Goal: Task Accomplishment & Management: Use online tool/utility

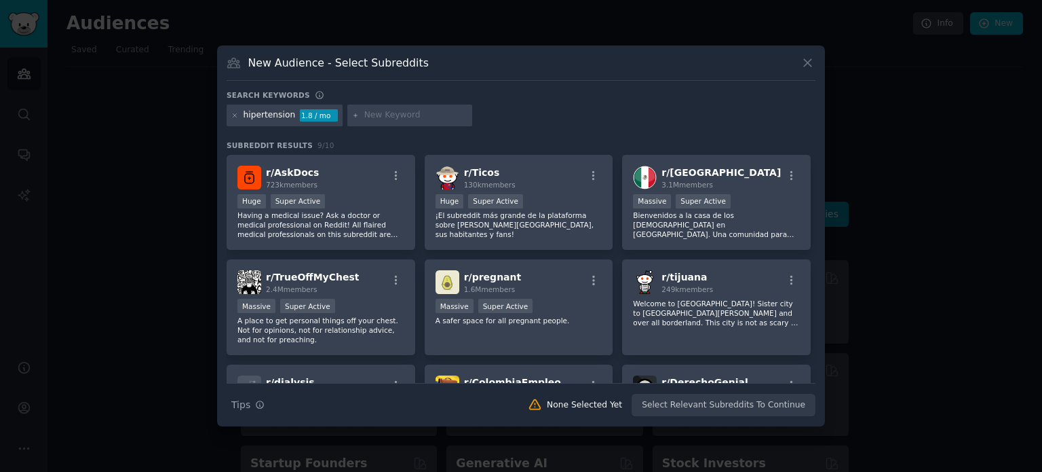
click at [328, 71] on div "New Audience - Select Subreddits" at bounding box center [521, 68] width 589 height 26
drag, startPoint x: 416, startPoint y: 64, endPoint x: 317, endPoint y: 81, distance: 100.4
click at [317, 81] on div "New Audience - Select Subreddits" at bounding box center [521, 68] width 589 height 26
click at [815, 58] on button at bounding box center [808, 63] width 16 height 16
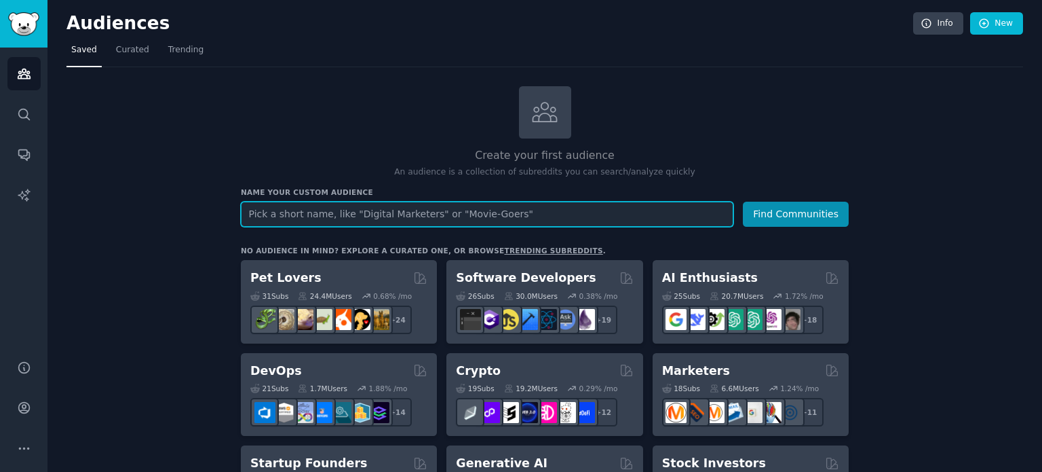
click at [301, 225] on input "text" at bounding box center [487, 214] width 493 height 25
type input "herbicides"
click at [743, 202] on button "Find Communities" at bounding box center [796, 214] width 106 height 25
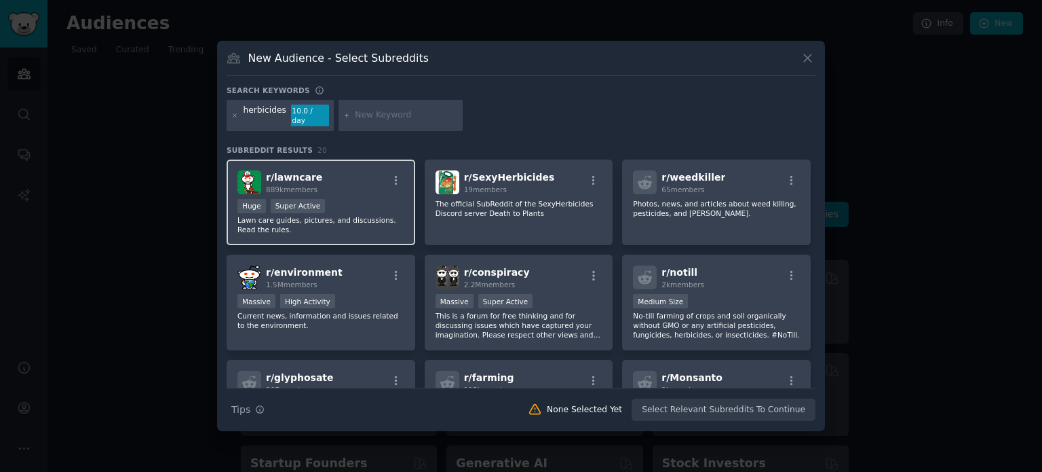
click at [300, 172] on span "r/ lawncare" at bounding box center [294, 177] width 56 height 11
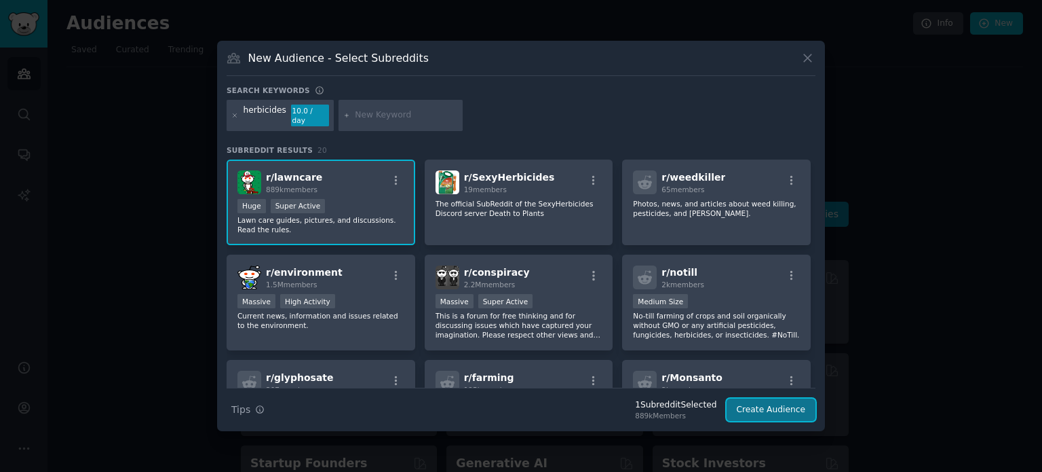
click at [774, 398] on button "Create Audience" at bounding box center [772, 409] width 90 height 23
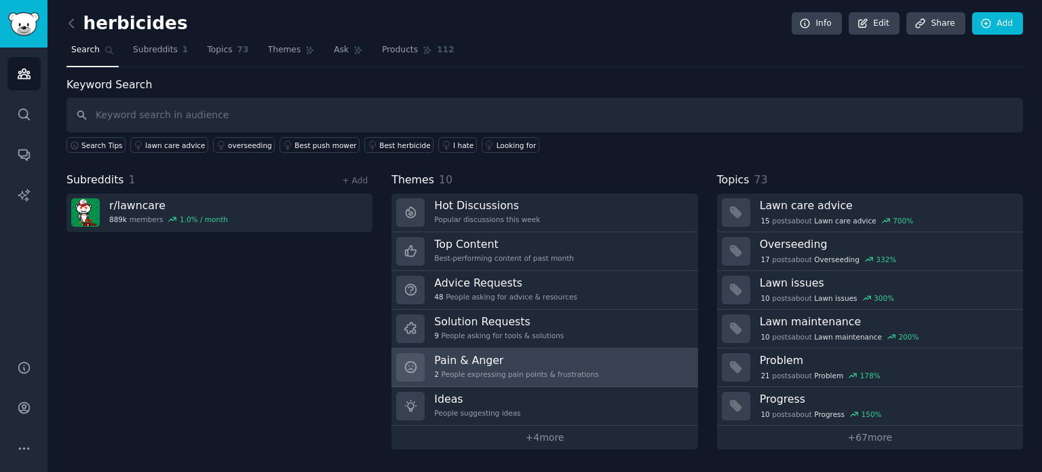
click at [670, 352] on link "Pain & Anger 2 People expressing pain points & frustrations" at bounding box center [545, 367] width 306 height 39
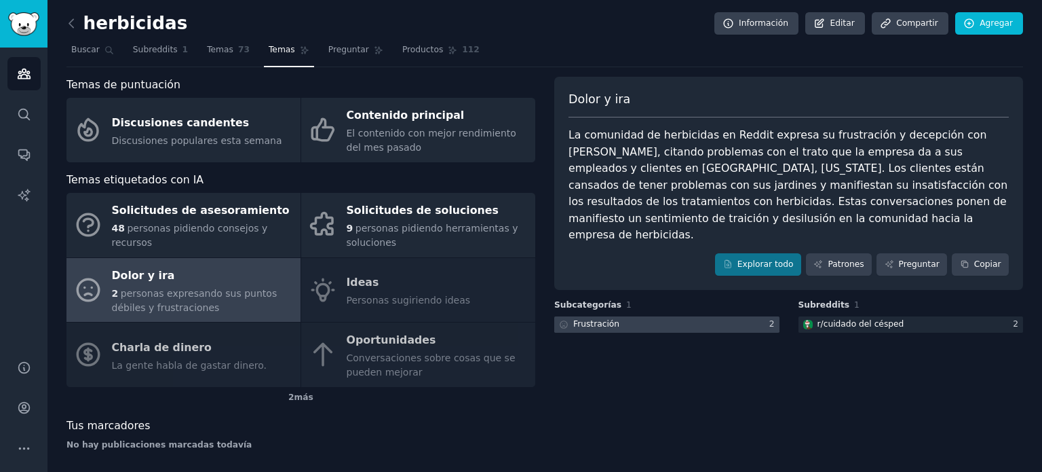
click at [637, 316] on div at bounding box center [666, 324] width 225 height 17
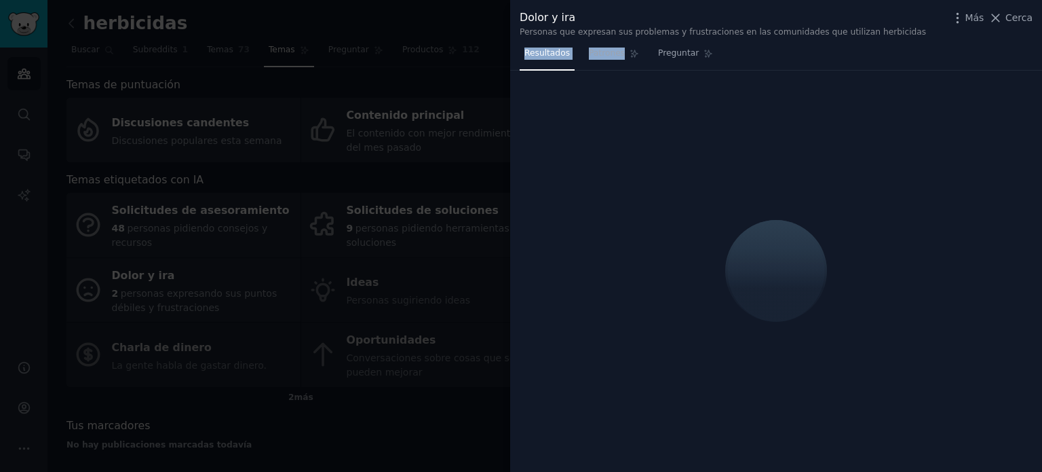
click at [635, 287] on div "Dolor y ira Personas que expresan sus problemas y frustraciones en las comunida…" at bounding box center [776, 236] width 532 height 472
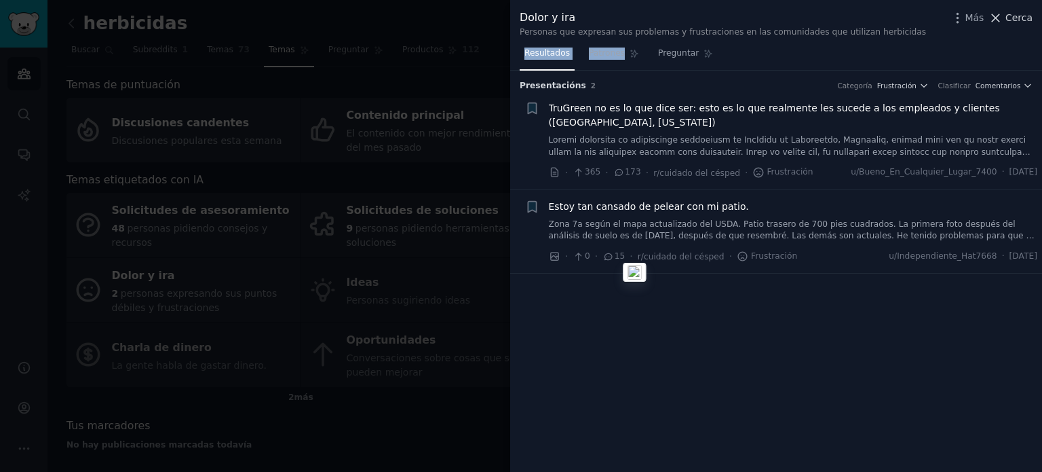
click at [1010, 20] on font "Cerca" at bounding box center [1019, 17] width 27 height 11
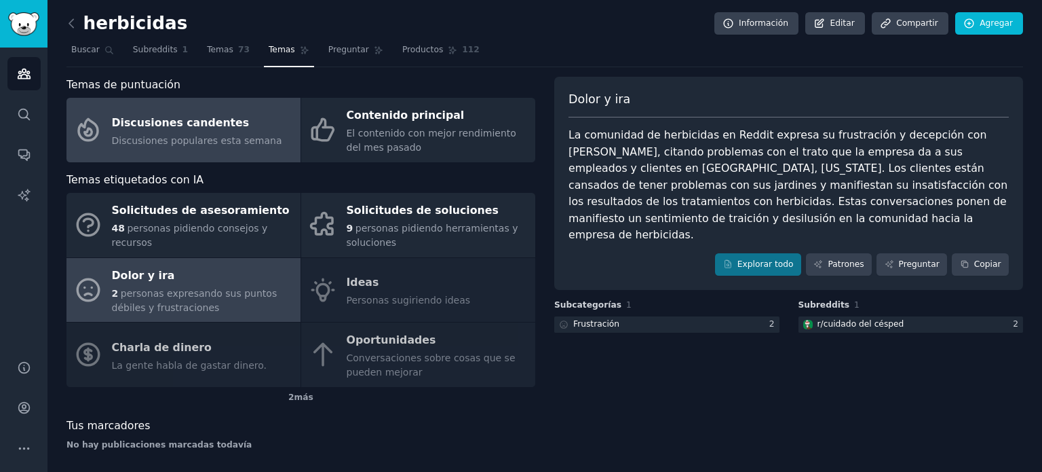
click at [190, 130] on font "Discusiones candentes" at bounding box center [181, 123] width 138 height 17
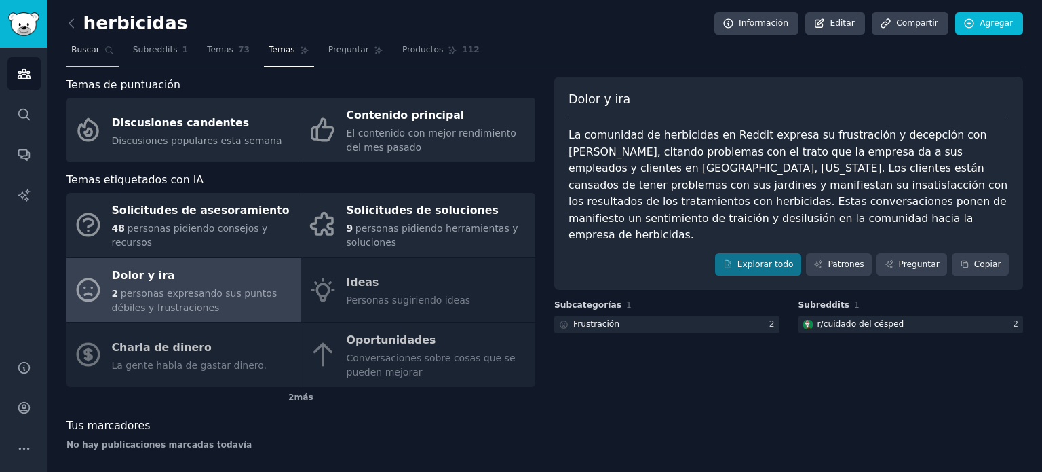
click at [87, 46] on font "Buscar" at bounding box center [85, 50] width 29 height 10
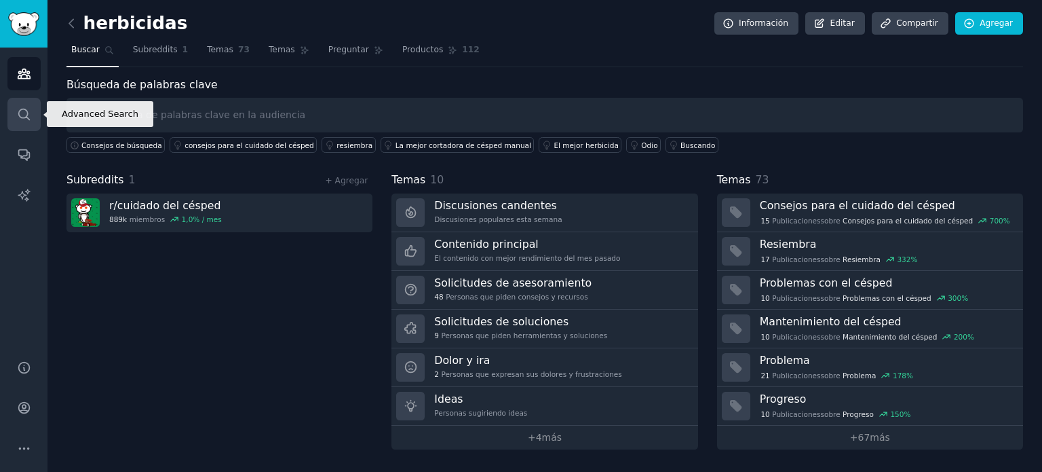
click at [25, 110] on icon "Barra lateral" at bounding box center [23, 114] width 11 height 11
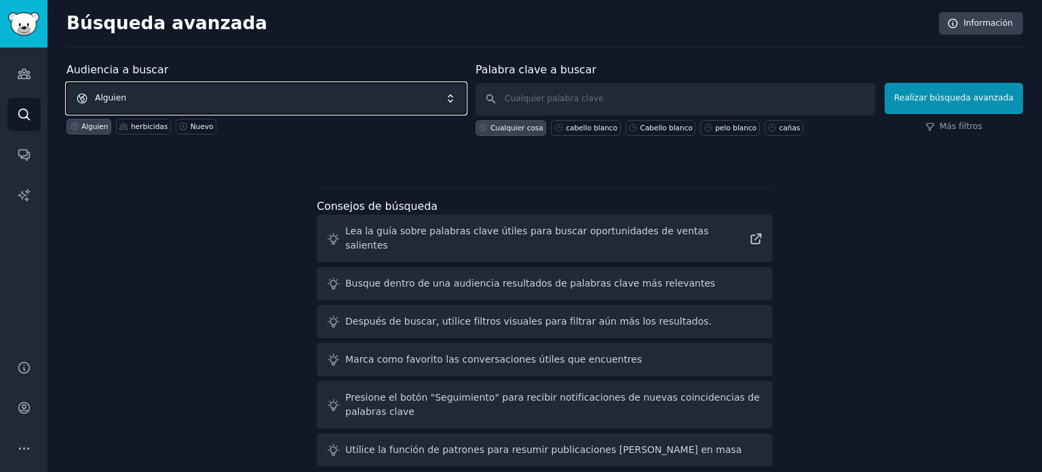
click at [178, 94] on span "Alguien" at bounding box center [267, 98] width 400 height 31
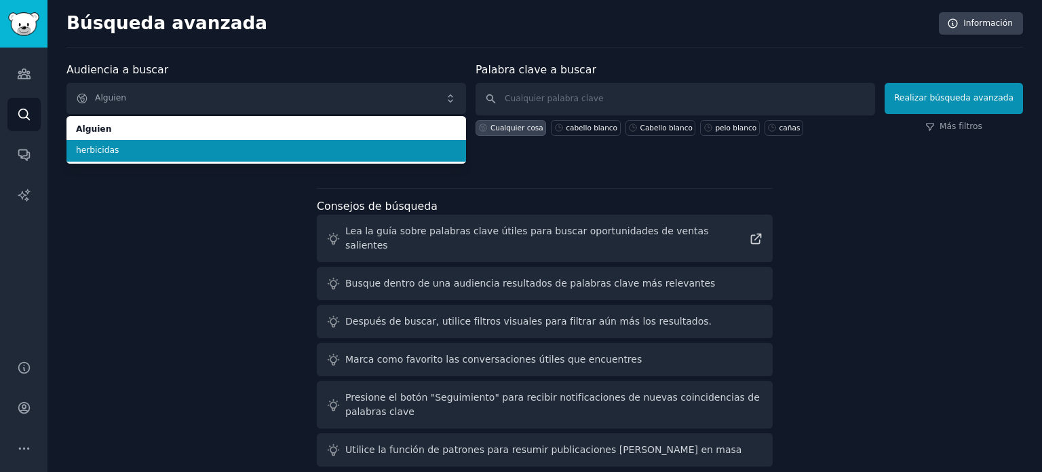
click at [113, 147] on span "herbicidas" at bounding box center [266, 151] width 381 height 12
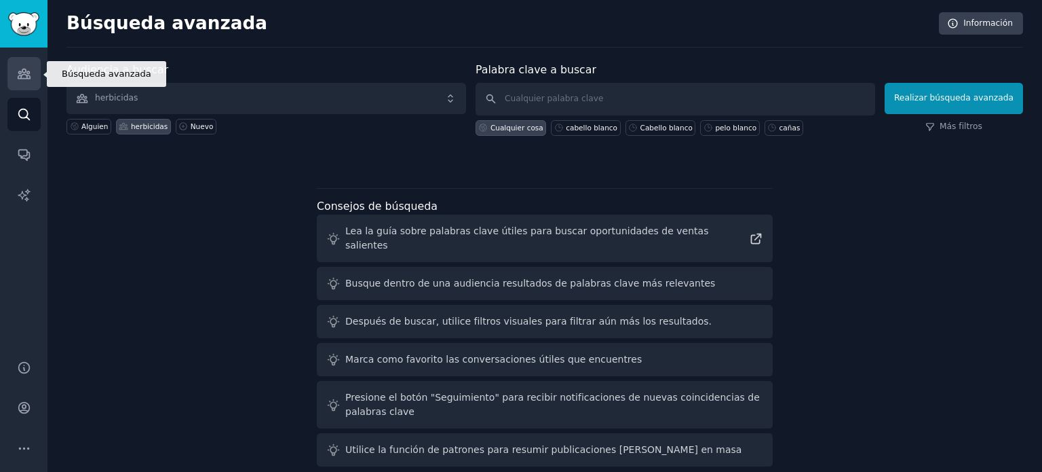
click at [20, 78] on icon "Barra lateral" at bounding box center [24, 74] width 12 height 10
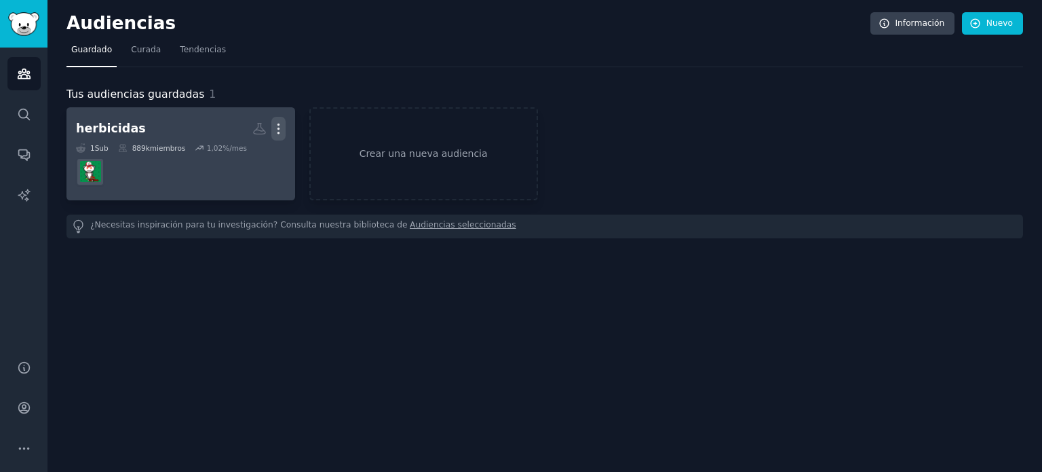
click at [276, 126] on icon "button" at bounding box center [278, 128] width 14 height 14
click at [242, 157] on p "Delete" at bounding box center [241, 157] width 31 height 14
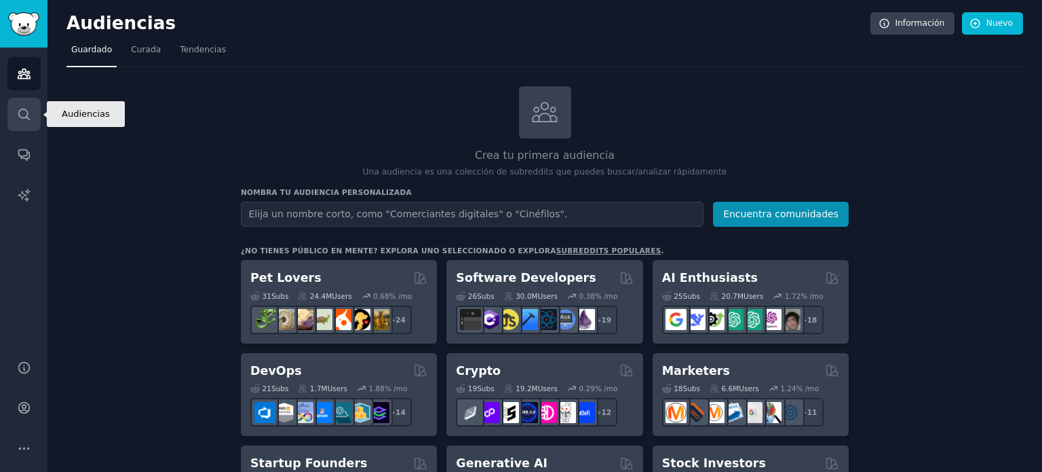
click at [28, 111] on icon "Barra lateral" at bounding box center [24, 114] width 14 height 14
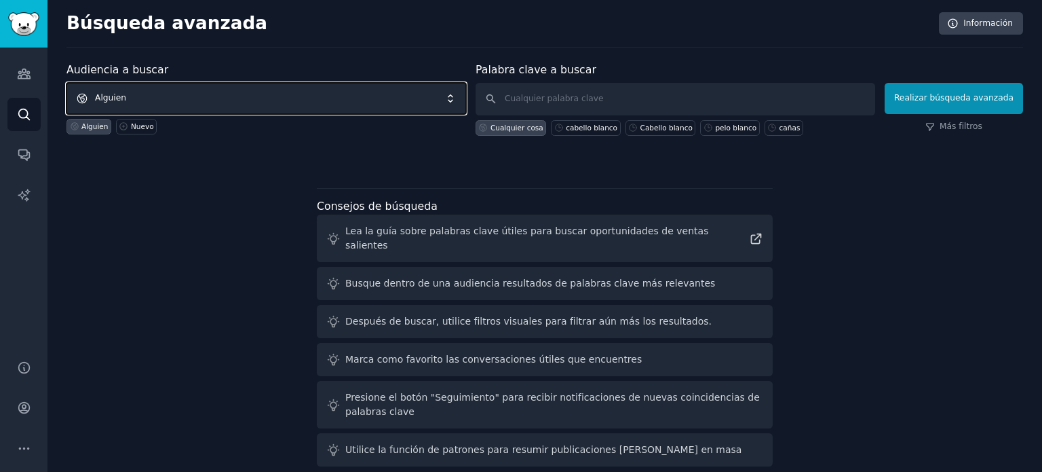
click at [207, 94] on span "Alguien" at bounding box center [267, 98] width 400 height 31
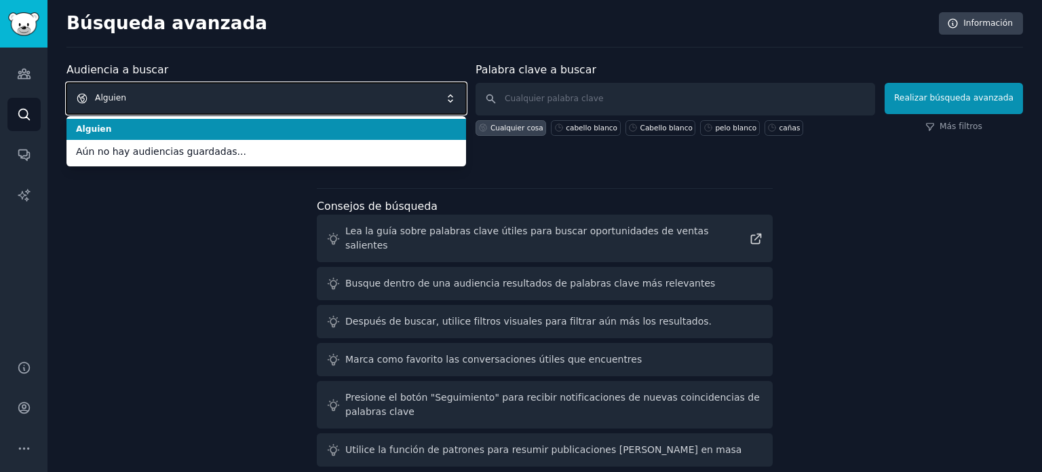
click at [207, 94] on span "Alguien" at bounding box center [267, 98] width 400 height 31
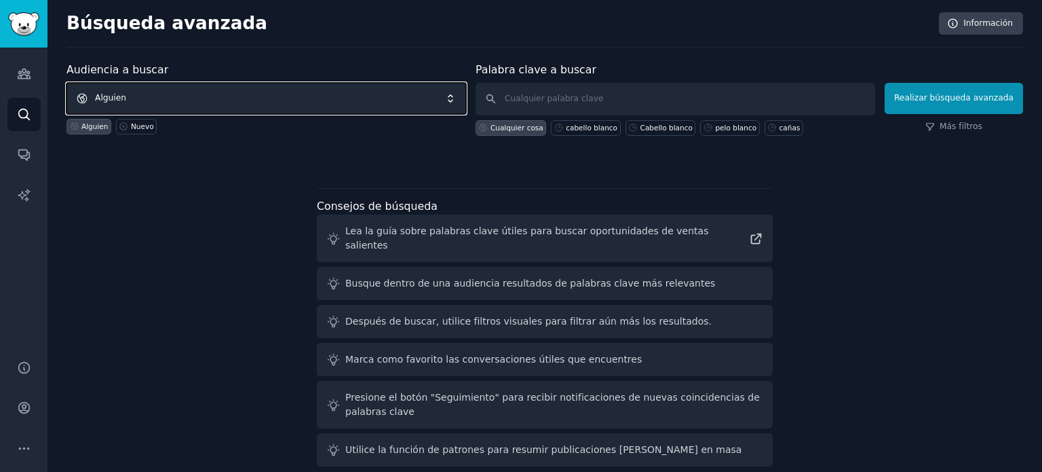
click at [133, 96] on span "Alguien" at bounding box center [267, 98] width 400 height 31
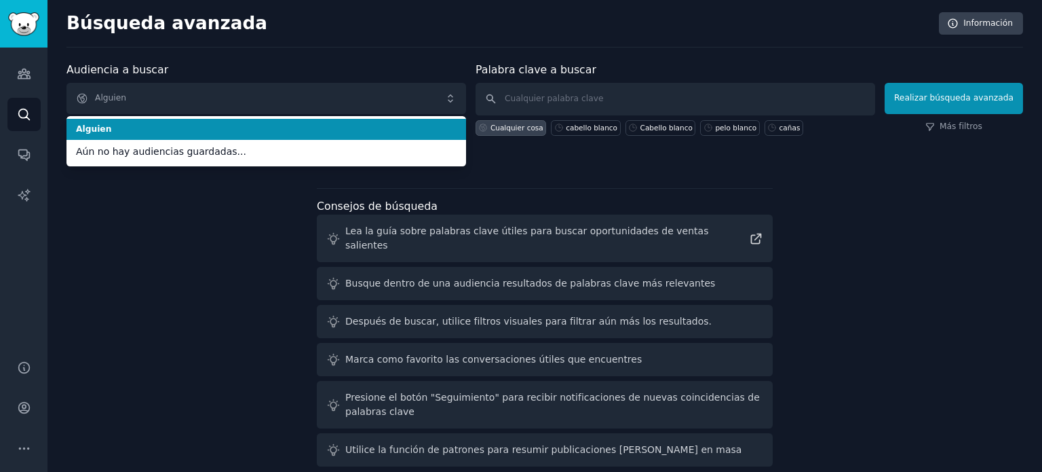
click at [122, 65] on font "Audiencia a buscar" at bounding box center [118, 69] width 102 height 13
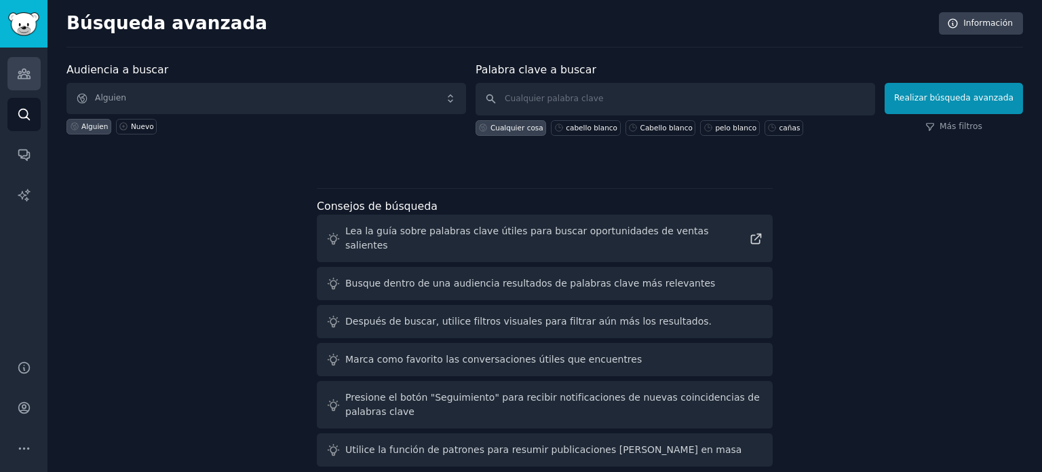
click at [23, 70] on icon "Barra lateral" at bounding box center [24, 74] width 14 height 14
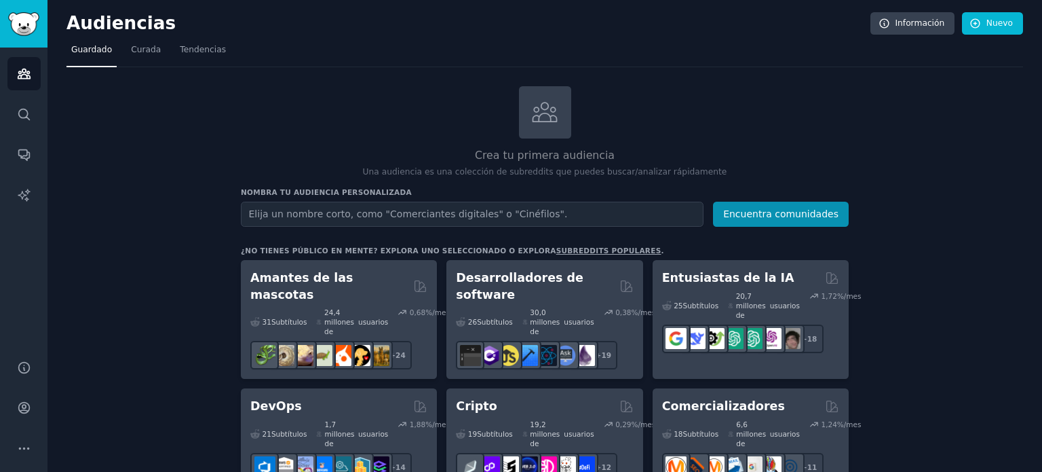
click at [375, 211] on input "text" at bounding box center [472, 214] width 463 height 25
type input "herbicidas"
click at [713, 202] on button "Encuentra comunidades" at bounding box center [781, 214] width 136 height 25
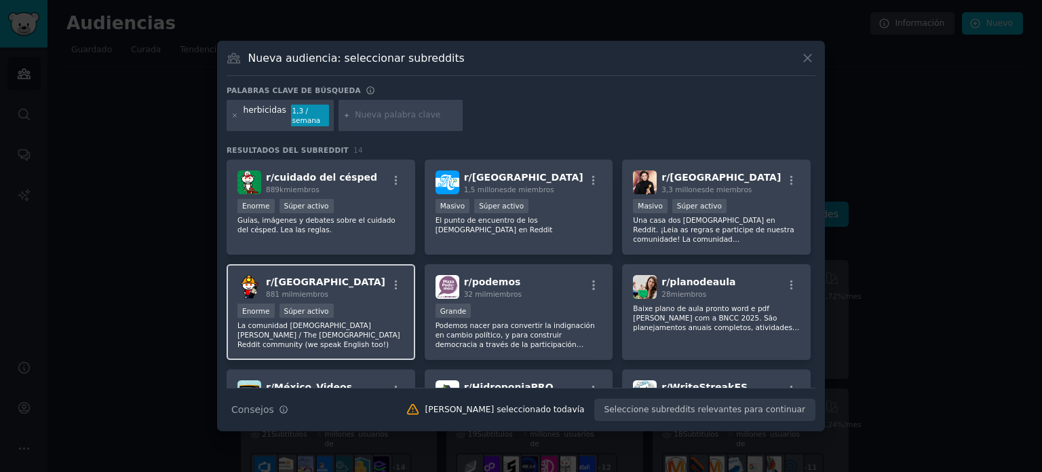
click at [373, 290] on div "r/ [GEOGRAPHIC_DATA] 881 mil miembros" at bounding box center [321, 287] width 167 height 24
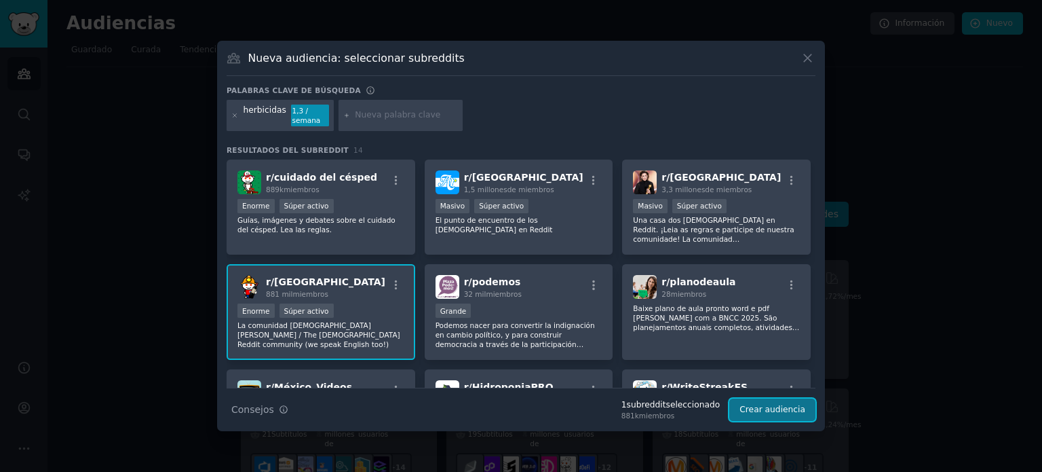
click at [781, 402] on button "Crear audiencia" at bounding box center [773, 409] width 86 height 23
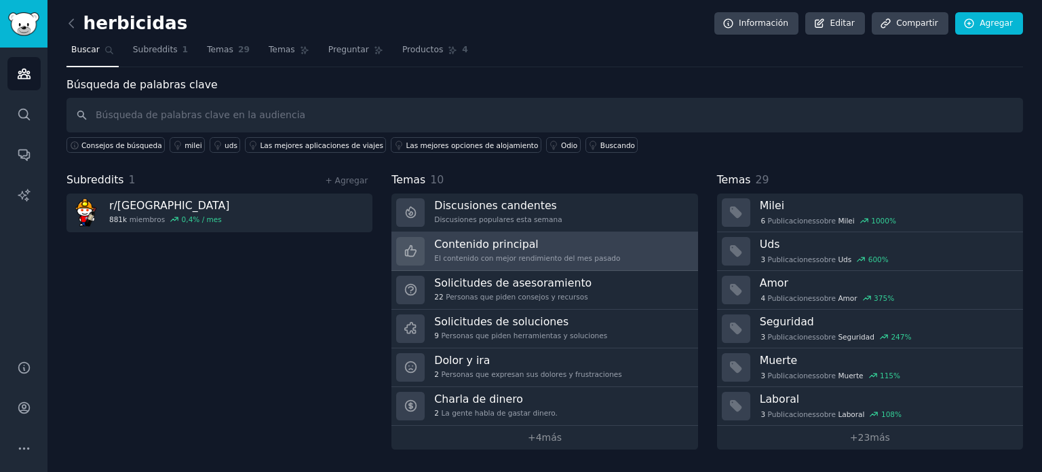
click at [518, 260] on font "El contenido con mejor rendimiento del mes pasado" at bounding box center [527, 258] width 186 height 8
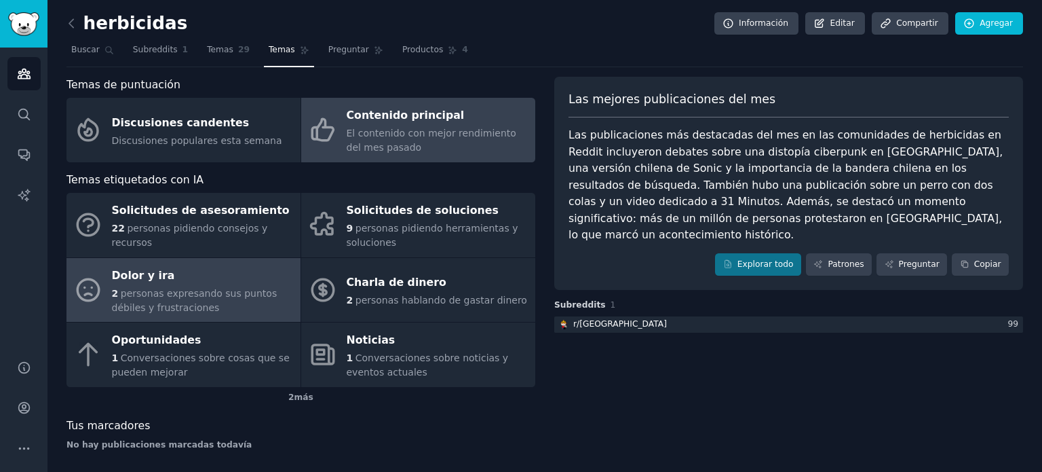
click at [188, 273] on div "Dolor y ira" at bounding box center [203, 276] width 182 height 22
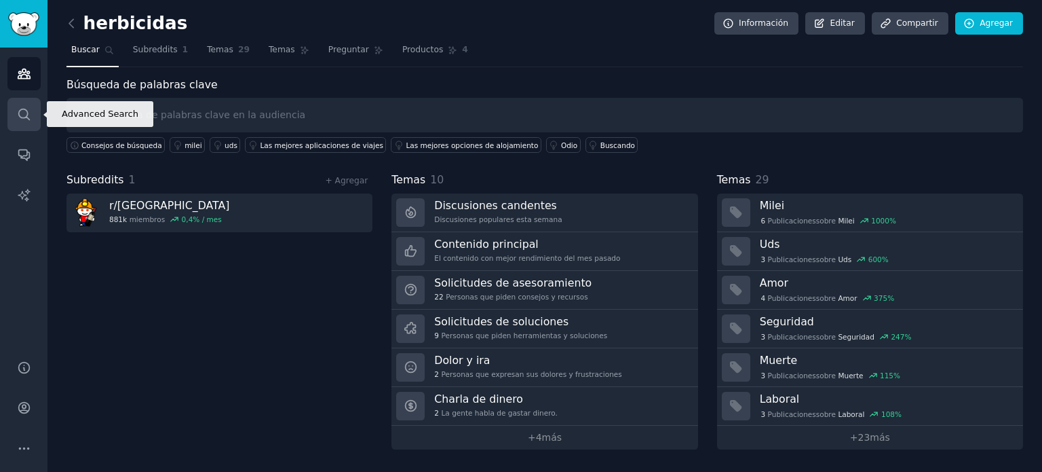
click at [17, 113] on icon "Barra lateral" at bounding box center [24, 114] width 14 height 14
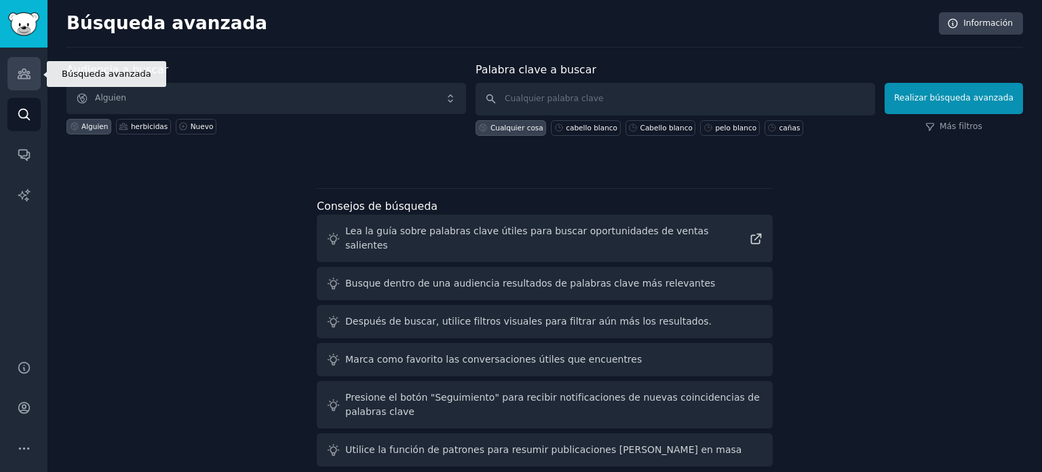
click at [33, 79] on link "Audiencias" at bounding box center [23, 73] width 33 height 33
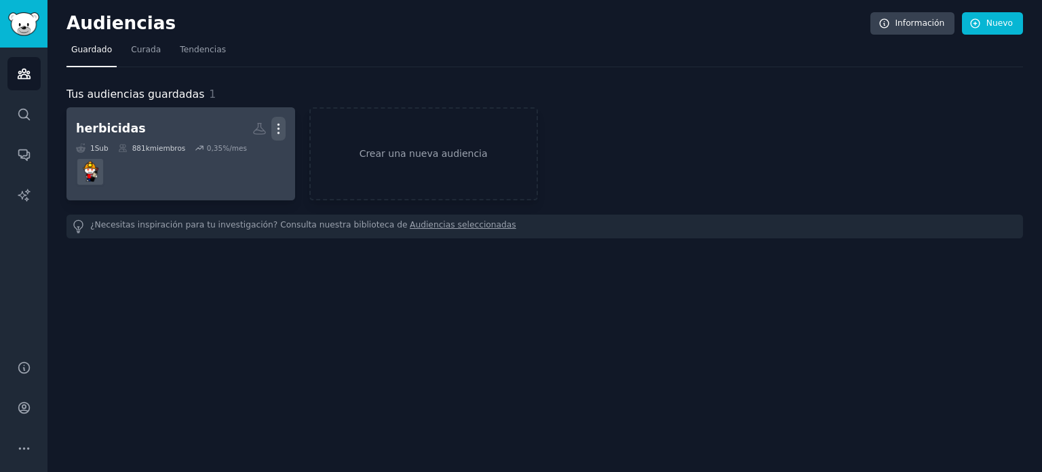
click at [280, 127] on icon "button" at bounding box center [278, 128] width 14 height 14
click at [236, 153] on p "Delete" at bounding box center [241, 157] width 31 height 14
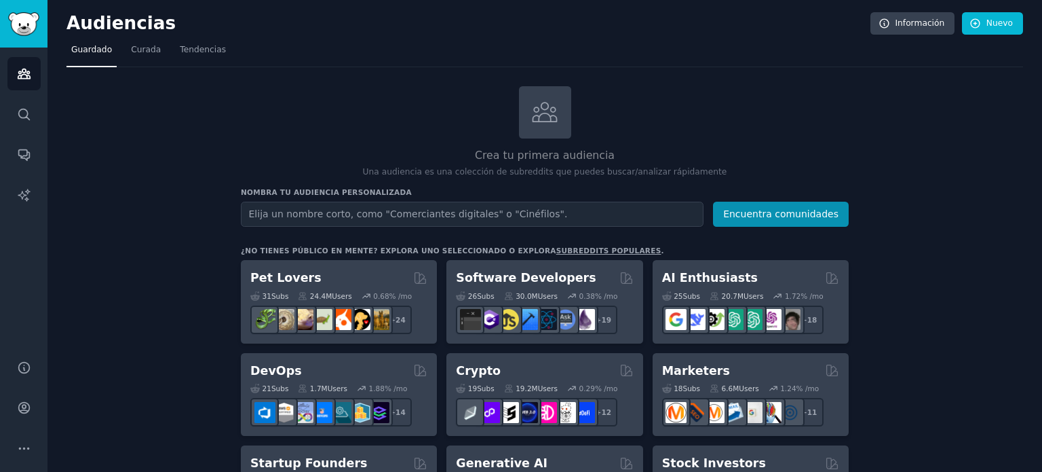
click at [350, 215] on input "text" at bounding box center [472, 214] width 463 height 25
click at [350, 215] on input "h" at bounding box center [472, 214] width 463 height 25
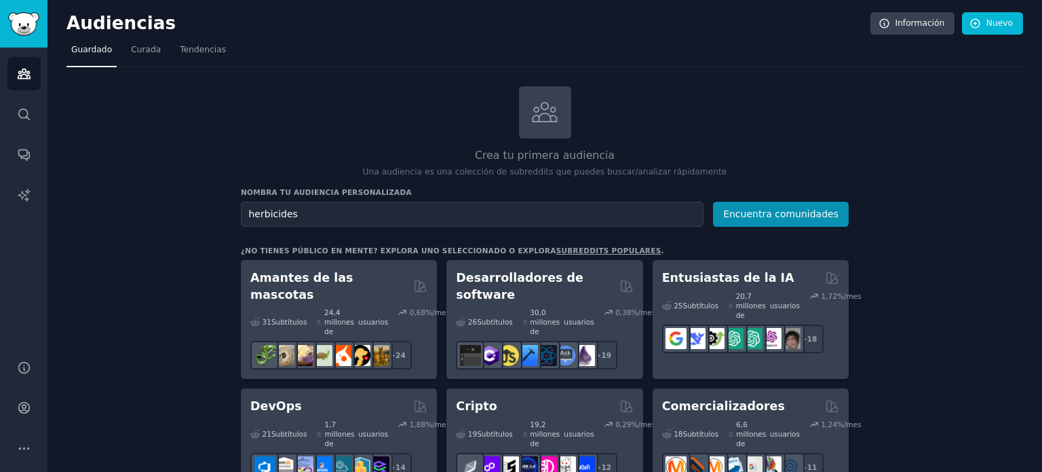
type input "herbicides"
click at [713, 202] on button "Encuentra comunidades" at bounding box center [781, 214] width 136 height 25
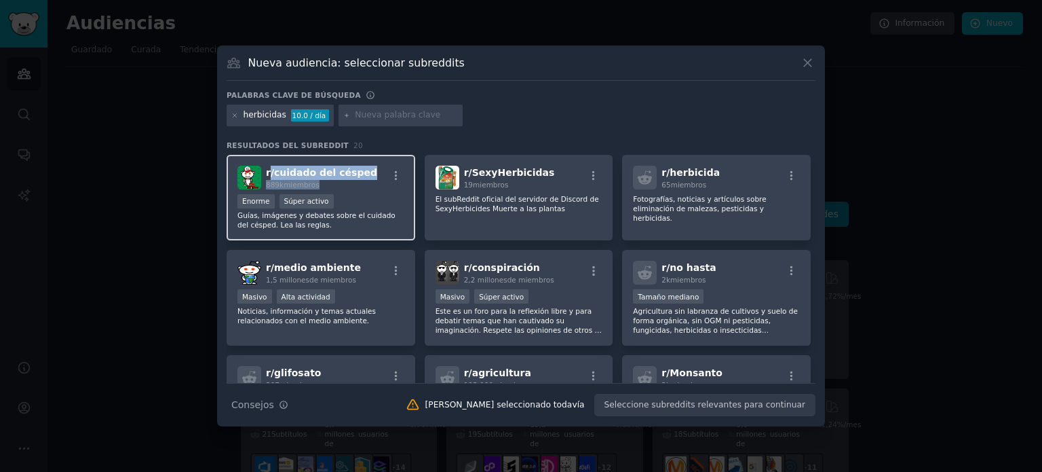
drag, startPoint x: 380, startPoint y: 173, endPoint x: 267, endPoint y: 171, distance: 112.7
click at [267, 171] on div "r/ cuidado del césped 889k miembros" at bounding box center [321, 178] width 167 height 24
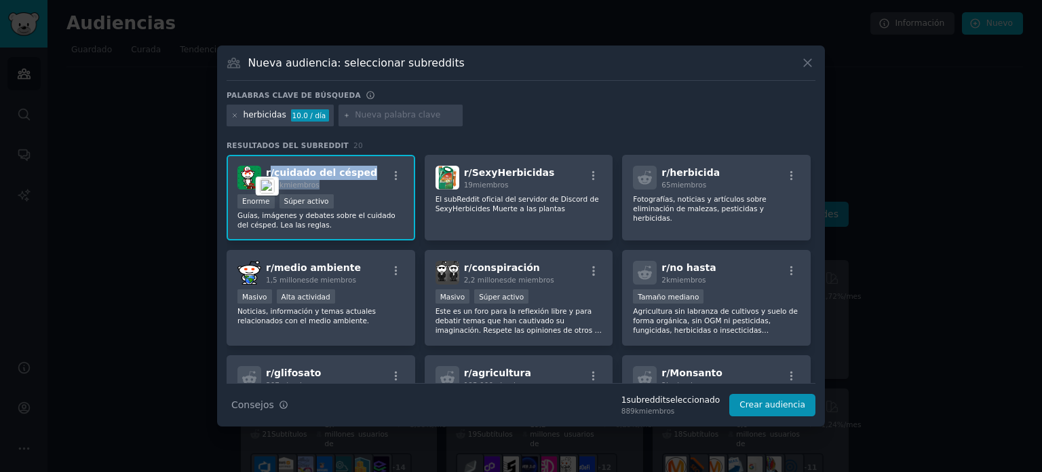
click at [349, 168] on font "cuidado del césped" at bounding box center [325, 172] width 103 height 11
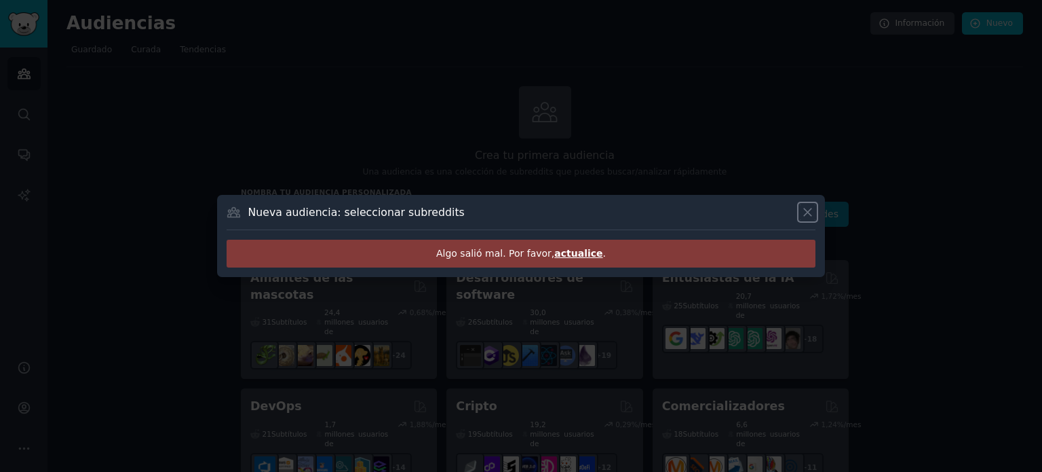
click at [806, 218] on icon at bounding box center [808, 212] width 14 height 14
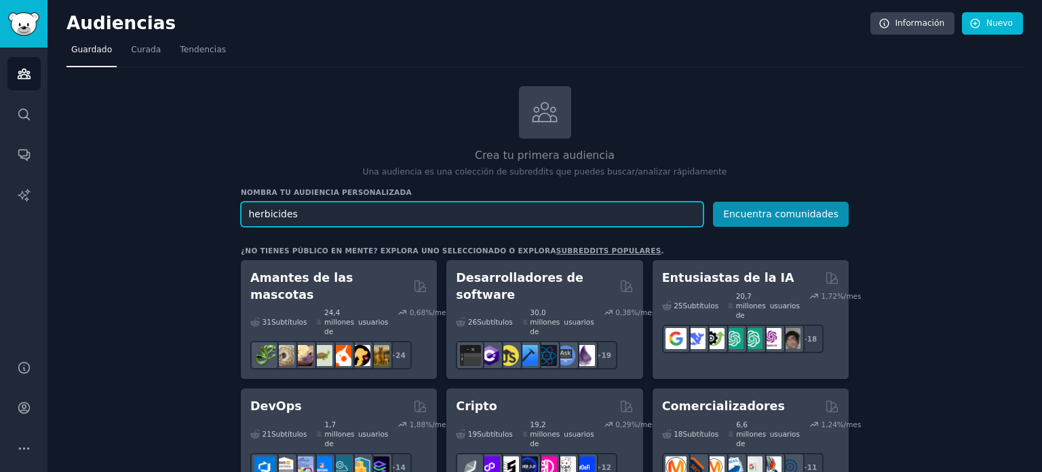
click at [713, 202] on button "Encuentra comunidades" at bounding box center [781, 214] width 136 height 25
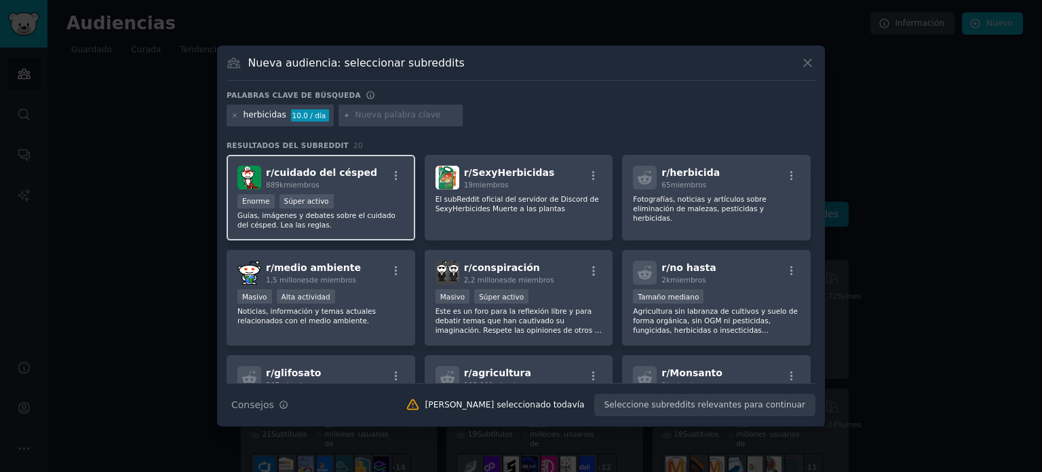
click at [391, 209] on div "Enorme Súper activo" at bounding box center [321, 202] width 167 height 17
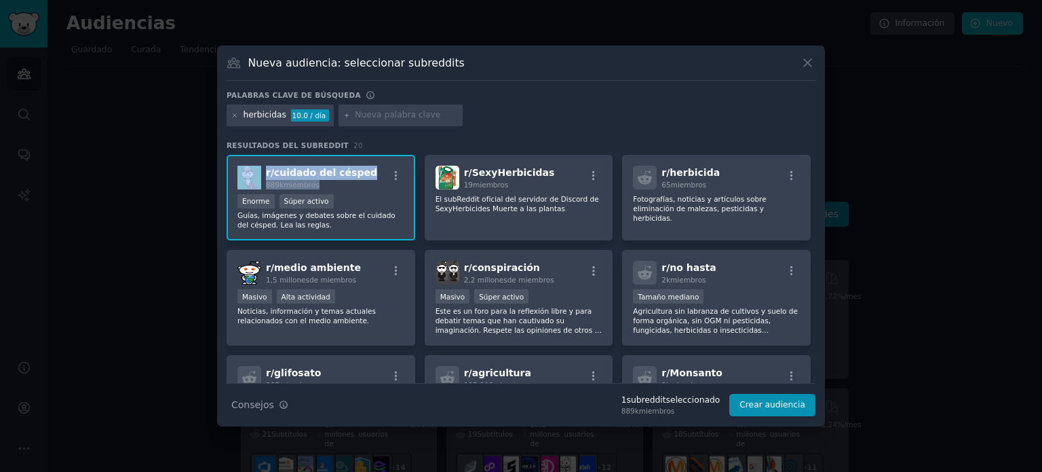
drag, startPoint x: 375, startPoint y: 168, endPoint x: 261, endPoint y: 166, distance: 114.0
click at [261, 166] on div "r/ cuidado del césped 889k miembros" at bounding box center [321, 178] width 167 height 24
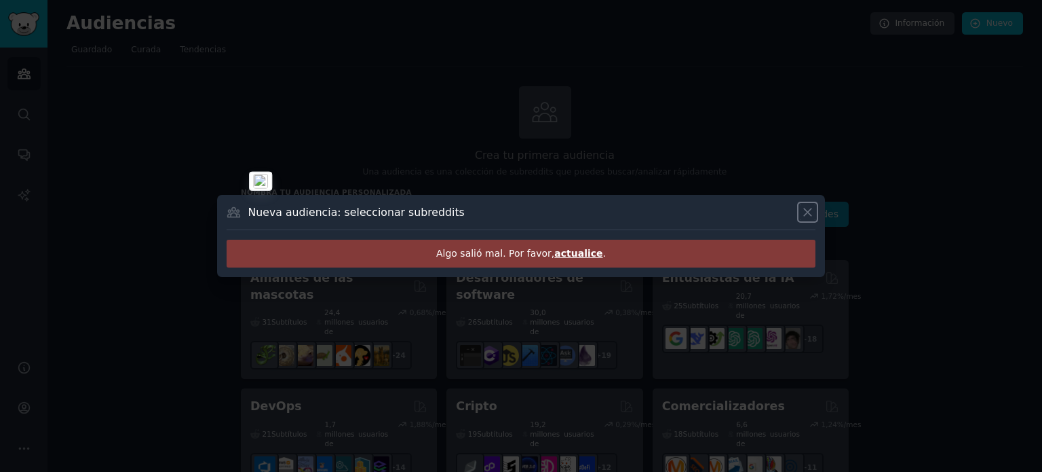
click at [807, 208] on icon at bounding box center [808, 212] width 14 height 14
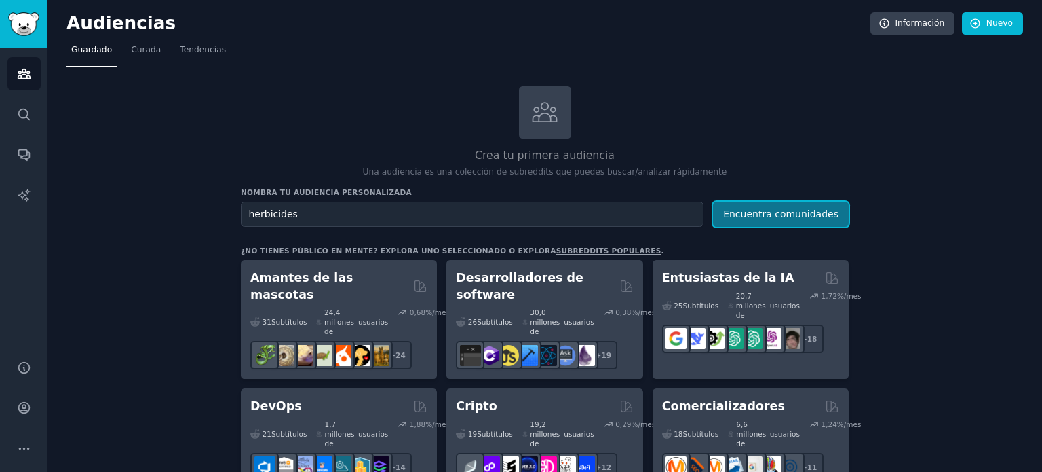
click at [809, 211] on font "Encuentra comunidades" at bounding box center [780, 213] width 115 height 11
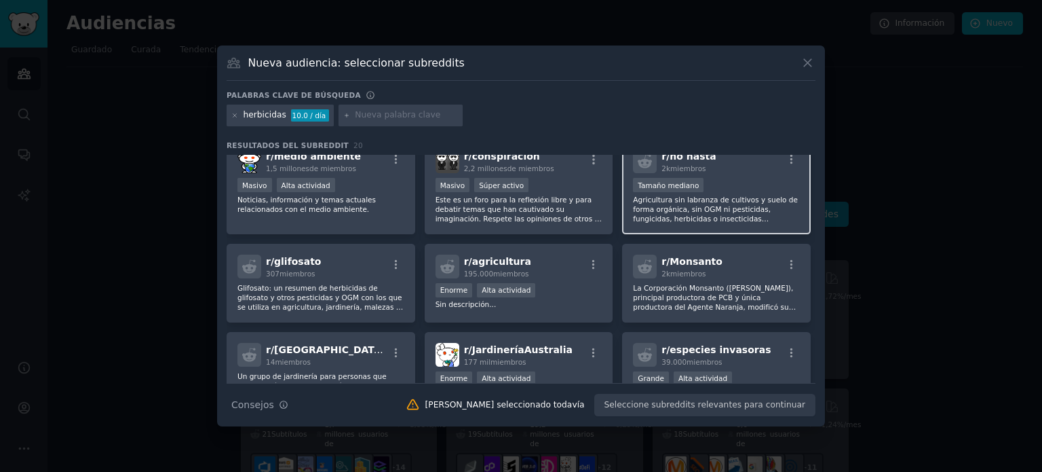
scroll to position [111, 0]
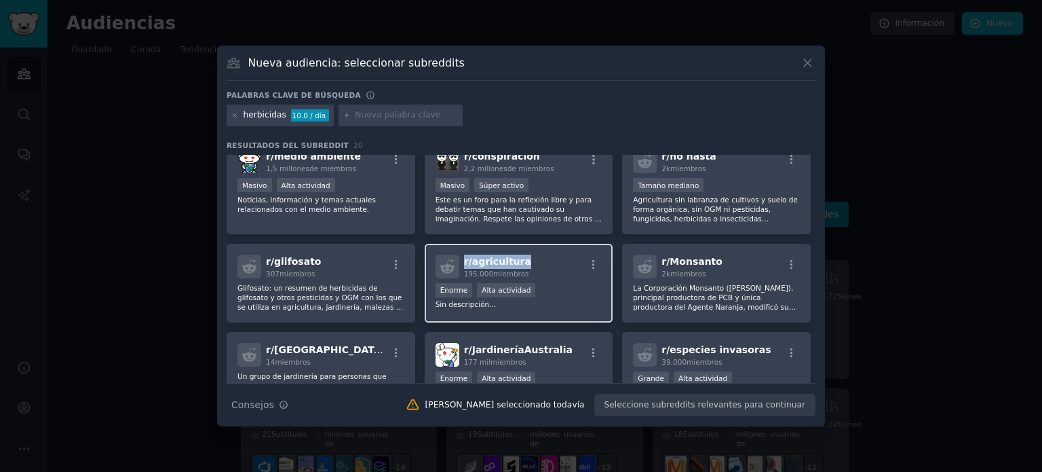
copy span "r/ agricultura"
drag, startPoint x: 532, startPoint y: 259, endPoint x: 456, endPoint y: 257, distance: 76.1
click at [456, 257] on div "r/ agricultura 195.000 miembros" at bounding box center [519, 266] width 167 height 24
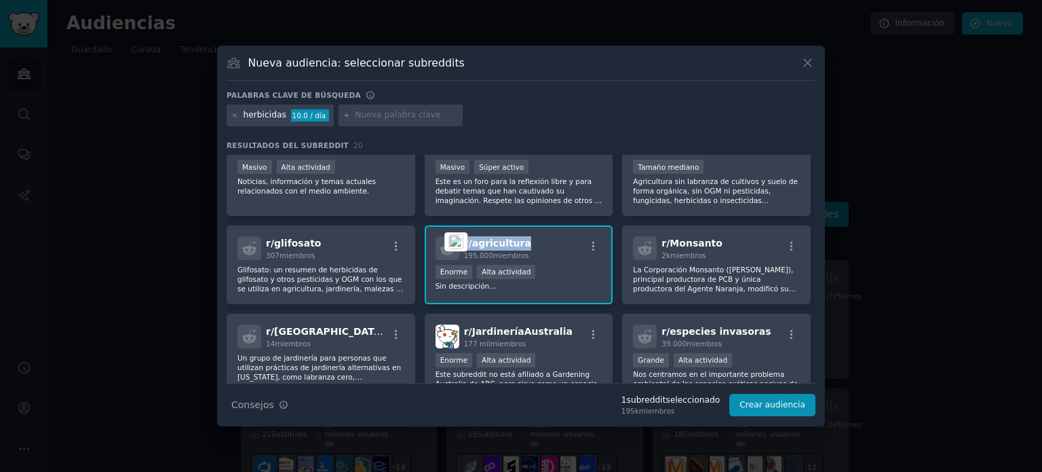
scroll to position [73, 0]
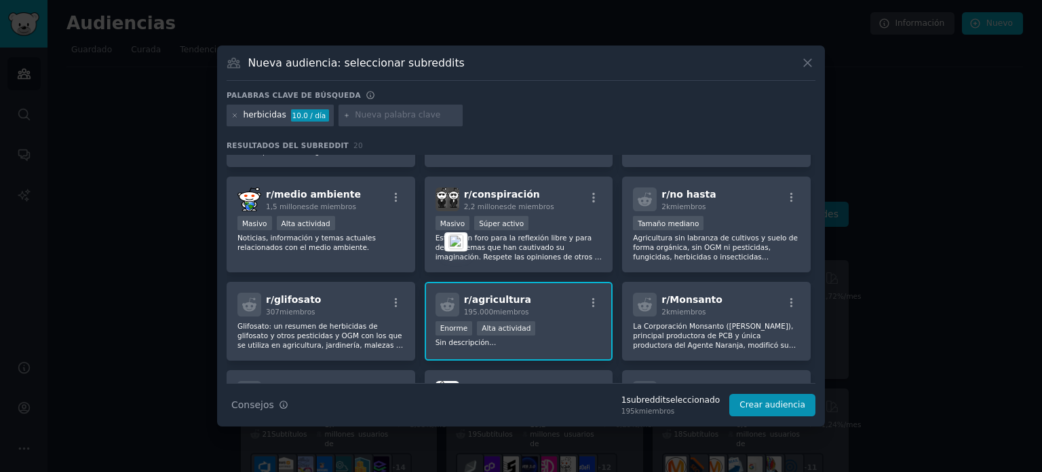
click at [328, 94] on font "Palabras clave de búsqueda" at bounding box center [294, 95] width 134 height 8
